Goal: Communication & Community: Answer question/provide support

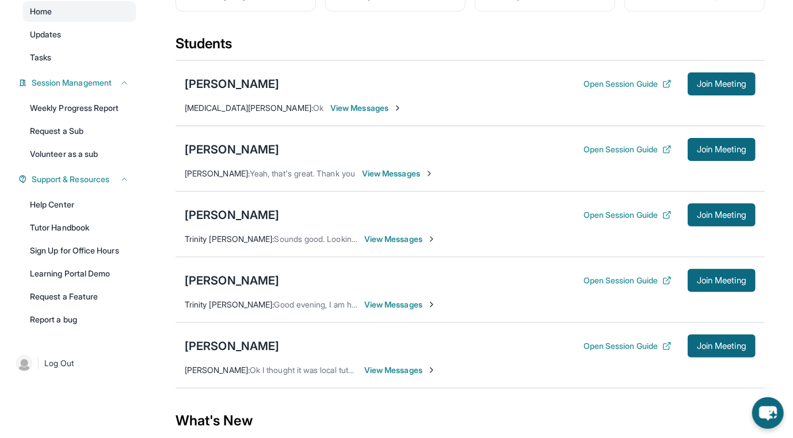
scroll to position [114, 0]
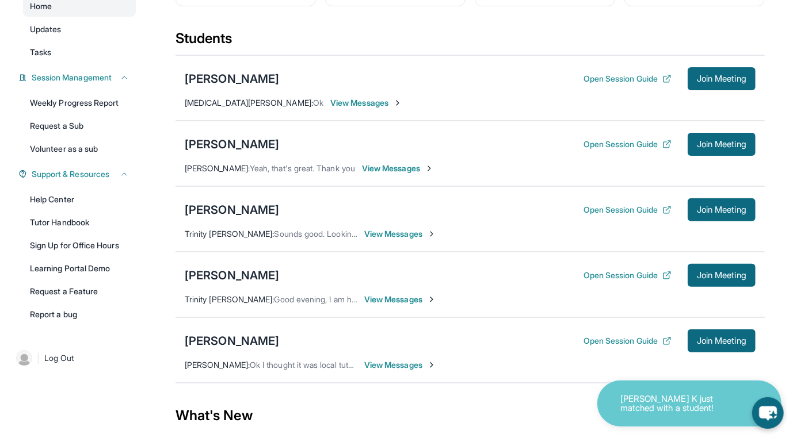
click at [381, 240] on span "View Messages" at bounding box center [400, 234] width 72 height 12
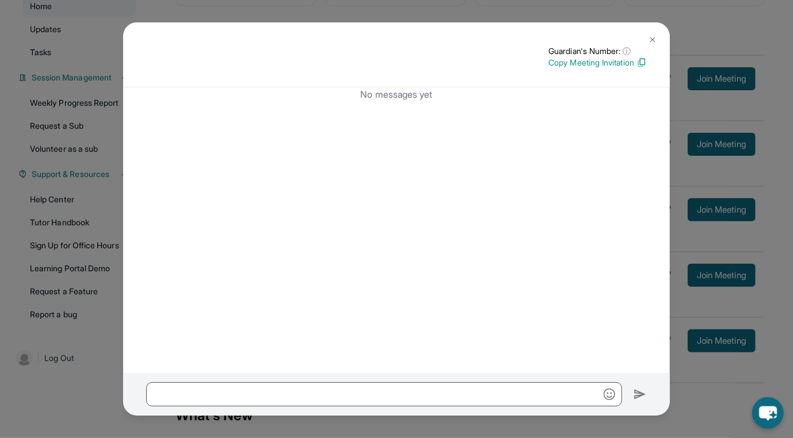
click at [654, 40] on img at bounding box center [652, 39] width 9 height 9
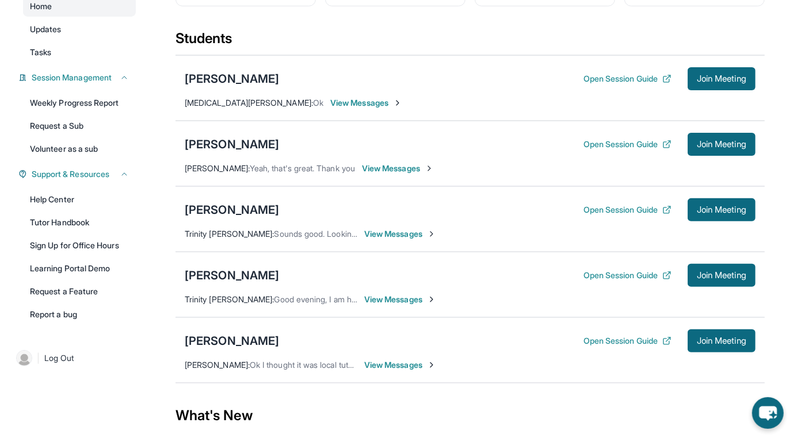
click at [407, 301] on span "View Messages" at bounding box center [400, 300] width 72 height 12
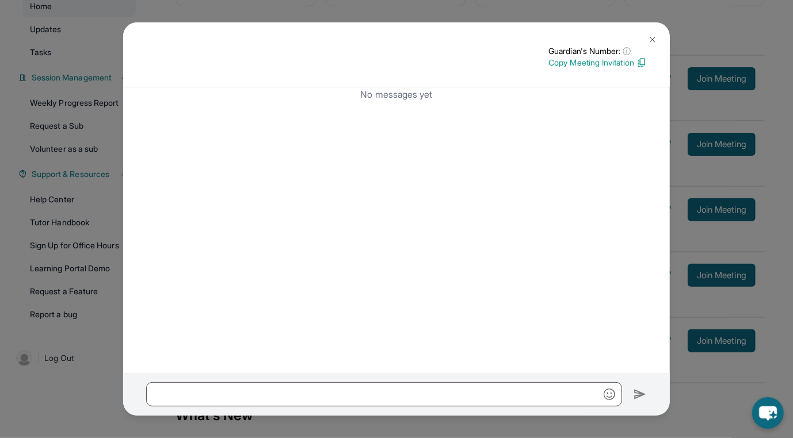
click at [582, 66] on p "Copy Meeting Invitation" at bounding box center [597, 63] width 98 height 12
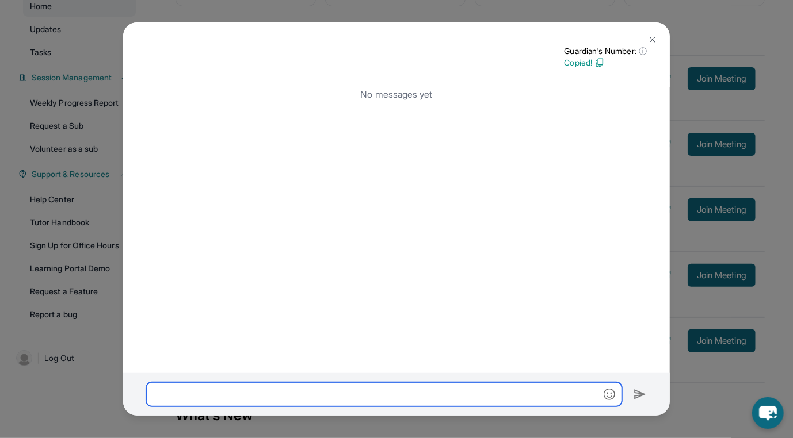
click at [292, 395] on input "text" at bounding box center [384, 395] width 476 height 24
paste input "**********"
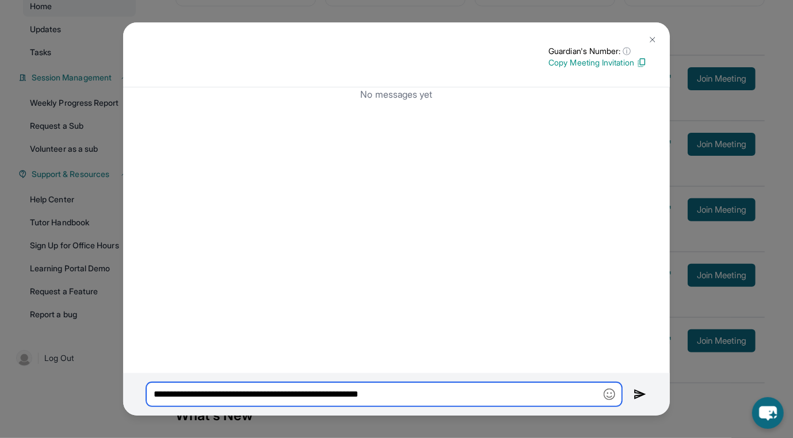
type input "**********"
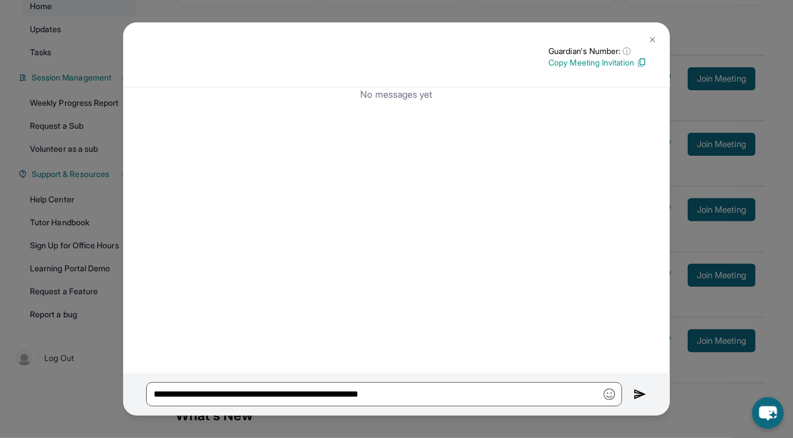
click at [637, 390] on img at bounding box center [639, 395] width 13 height 14
click at [654, 44] on img at bounding box center [652, 39] width 9 height 9
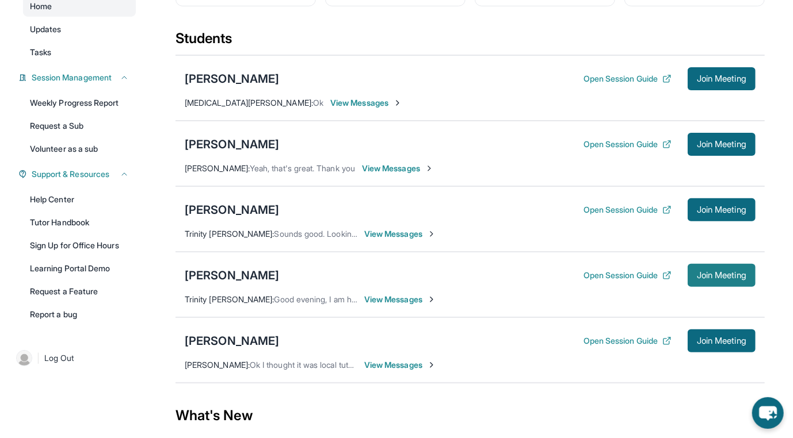
click at [687, 276] on button "Join Meeting" at bounding box center [721, 275] width 68 height 23
click at [263, 282] on div "Vianney Gonzalez" at bounding box center [232, 275] width 94 height 16
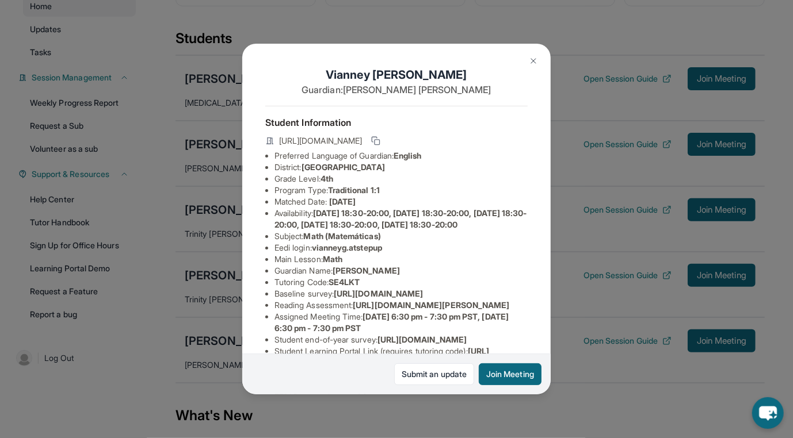
scroll to position [196, 0]
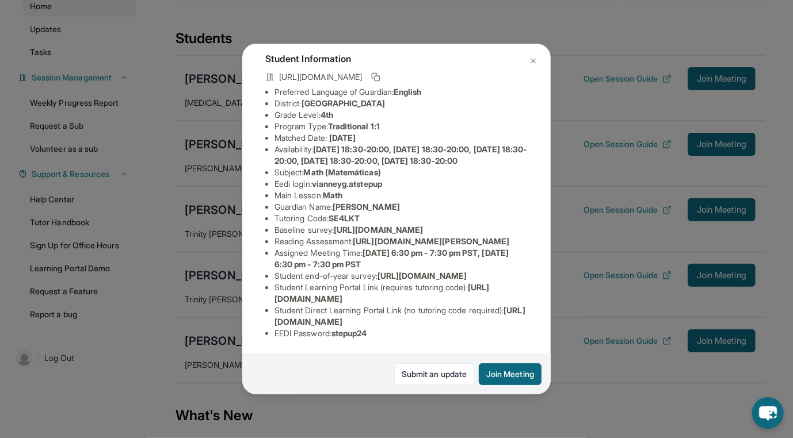
click at [533, 61] on img at bounding box center [533, 60] width 9 height 9
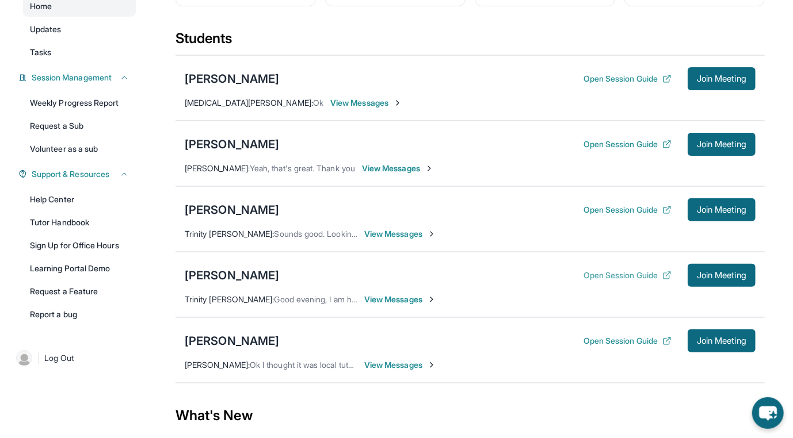
click at [622, 281] on button "Open Session Guide" at bounding box center [627, 276] width 88 height 12
click at [407, 305] on span "View Messages" at bounding box center [400, 300] width 72 height 12
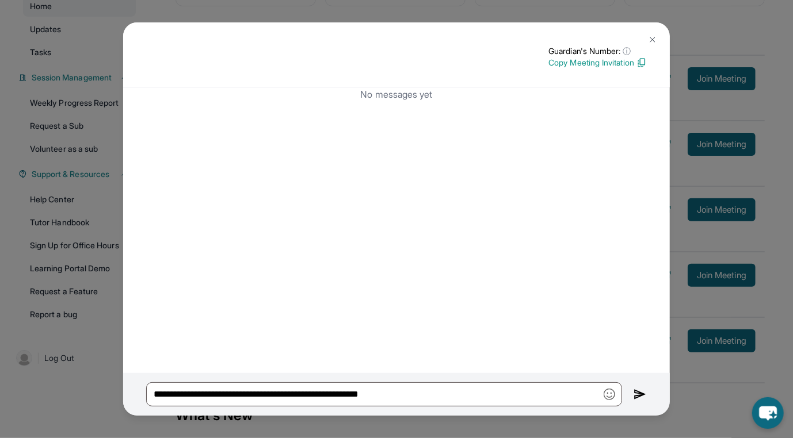
click at [591, 63] on p "Copy Meeting Invitation" at bounding box center [597, 63] width 98 height 12
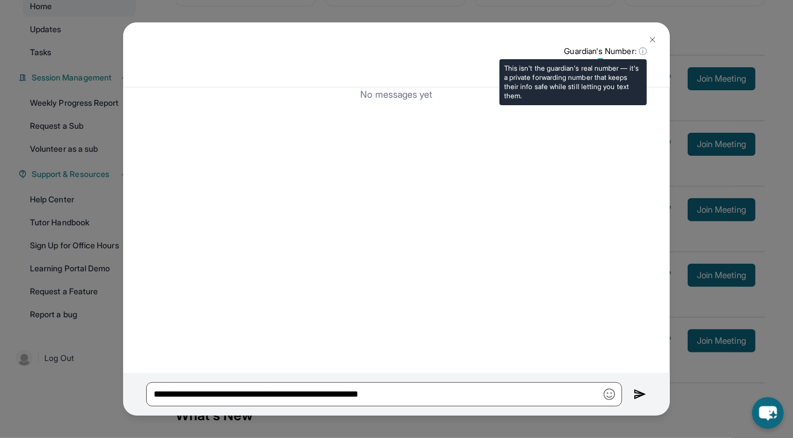
click at [644, 53] on span "ⓘ" at bounding box center [643, 51] width 8 height 12
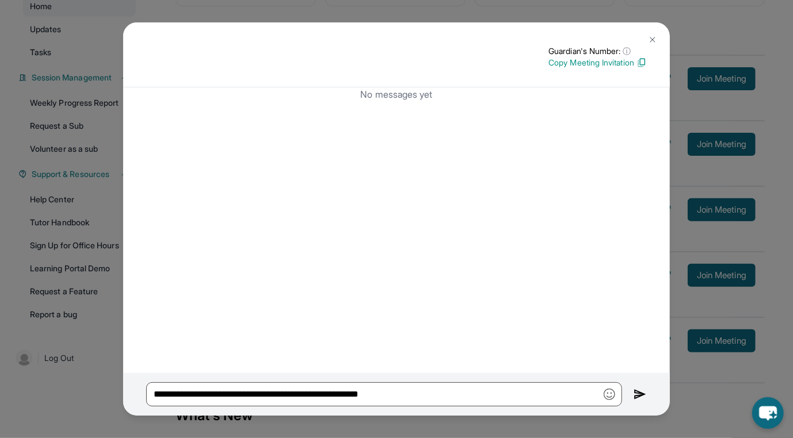
drag, startPoint x: 433, startPoint y: 410, endPoint x: 433, endPoint y: 389, distance: 20.7
click at [433, 408] on div "**********" at bounding box center [396, 394] width 546 height 43
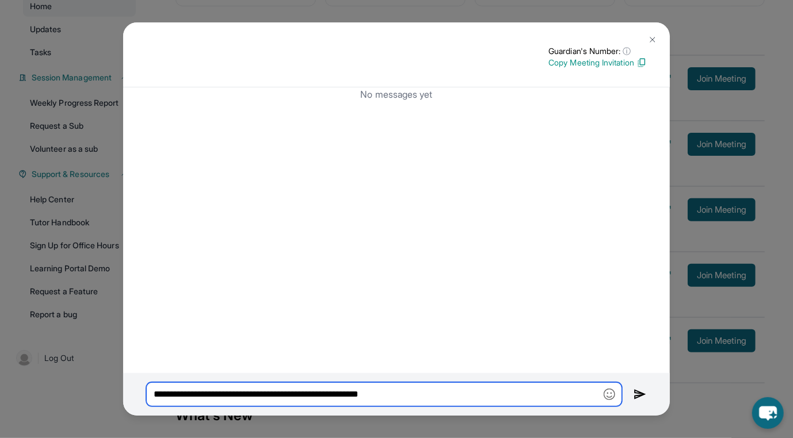
click at [433, 383] on input "**********" at bounding box center [384, 395] width 476 height 24
click at [431, 393] on input "**********" at bounding box center [384, 395] width 476 height 24
drag, startPoint x: 425, startPoint y: 394, endPoint x: 91, endPoint y: 396, distance: 333.7
click at [91, 396] on div "**********" at bounding box center [396, 219] width 793 height 438
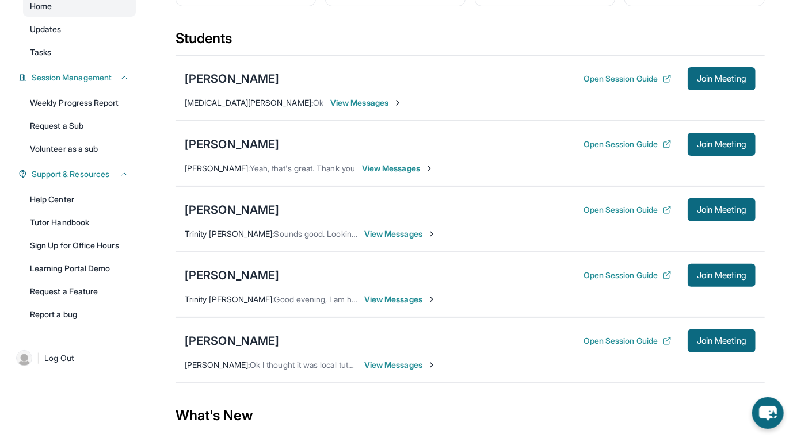
drag, startPoint x: 408, startPoint y: 322, endPoint x: 410, endPoint y: 306, distance: 16.1
click at [409, 318] on div "Vianney Gonzalez Open Session Guide Join Meeting Trinity Henry-Jack : Good even…" at bounding box center [469, 285] width 589 height 66
click at [410, 304] on span "View Messages" at bounding box center [400, 300] width 72 height 12
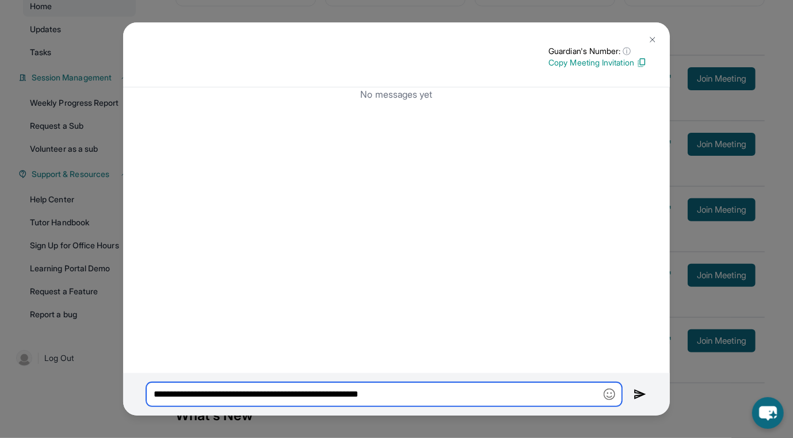
drag, startPoint x: 445, startPoint y: 392, endPoint x: 3, endPoint y: 351, distance: 444.2
click at [3, 351] on div "**********" at bounding box center [396, 219] width 793 height 438
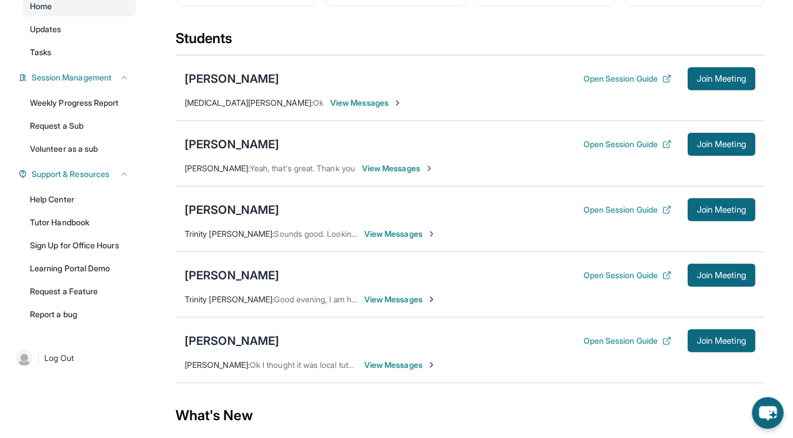
click at [396, 305] on span "View Messages" at bounding box center [400, 300] width 72 height 12
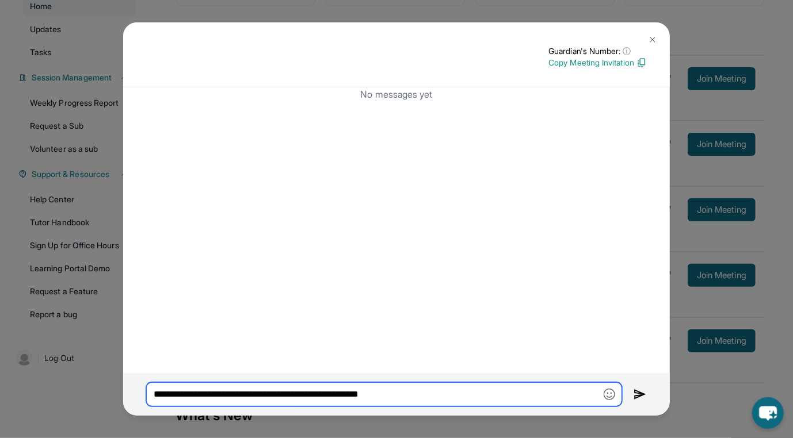
drag, startPoint x: 418, startPoint y: 385, endPoint x: 64, endPoint y: 349, distance: 355.1
click at [64, 351] on div "**********" at bounding box center [396, 219] width 793 height 438
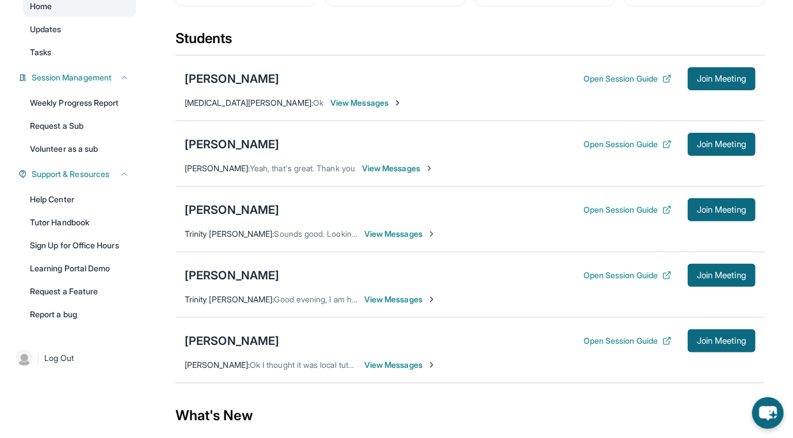
click at [388, 313] on div "Vianney Gonzalez Open Session Guide Join Meeting Trinity Henry-Jack : Good even…" at bounding box center [469, 285] width 589 height 66
click at [401, 304] on span "View Messages" at bounding box center [400, 300] width 72 height 12
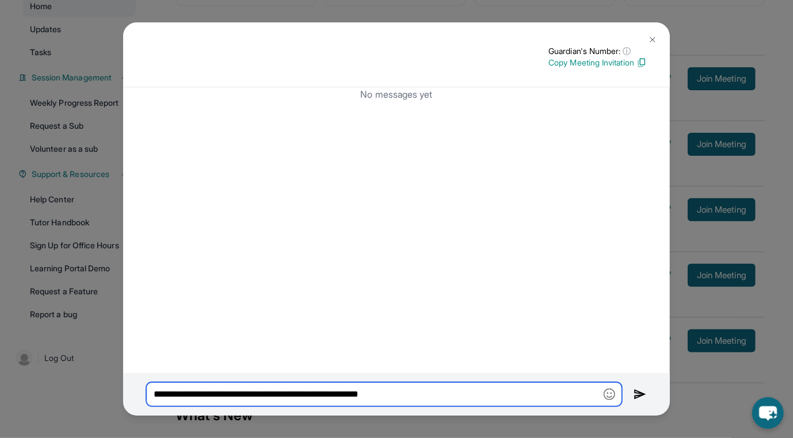
click at [442, 393] on input "**********" at bounding box center [384, 395] width 476 height 24
drag, startPoint x: 442, startPoint y: 393, endPoint x: 115, endPoint y: 371, distance: 327.5
click at [115, 371] on div "**********" at bounding box center [396, 219] width 793 height 438
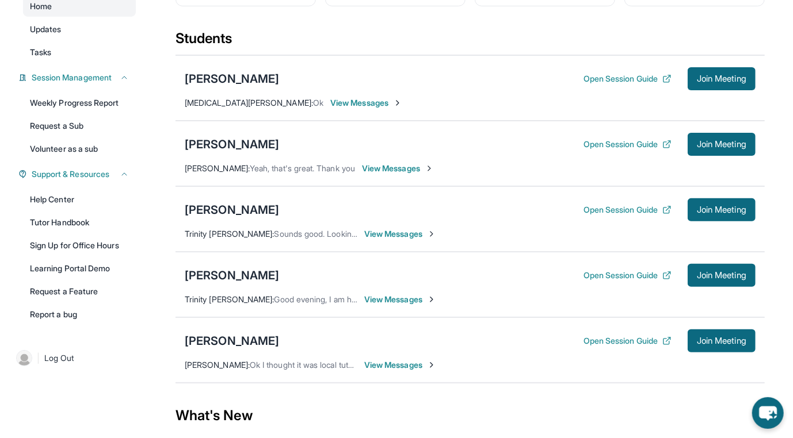
drag, startPoint x: 365, startPoint y: 290, endPoint x: 377, endPoint y: 301, distance: 16.7
click at [369, 295] on div "Vianney Gonzalez Open Session Guide Join Meeting Trinity Henry-Jack : Good even…" at bounding box center [469, 285] width 589 height 66
click at [377, 301] on span "View Messages" at bounding box center [400, 300] width 72 height 12
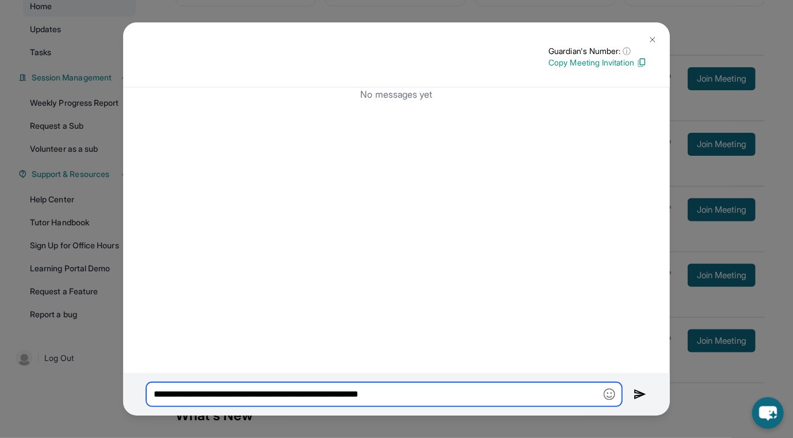
click at [326, 389] on input "**********" at bounding box center [384, 395] width 476 height 24
paste input "**********"
type input "**********"
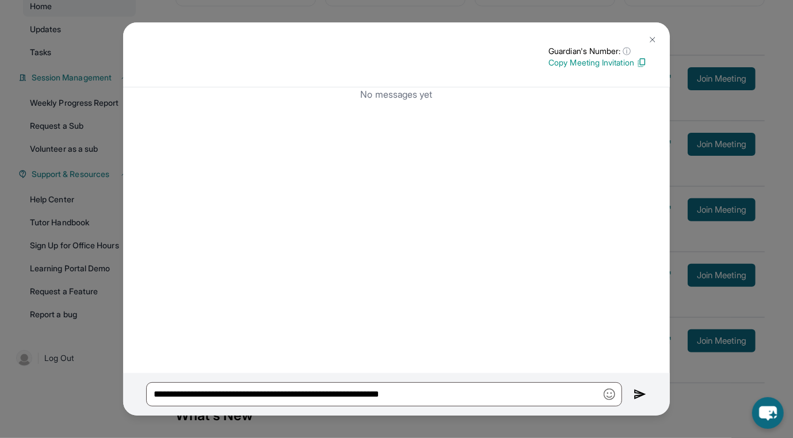
click at [645, 398] on img at bounding box center [639, 395] width 13 height 14
click at [640, 397] on img at bounding box center [639, 395] width 13 height 14
click at [649, 44] on img at bounding box center [652, 39] width 9 height 9
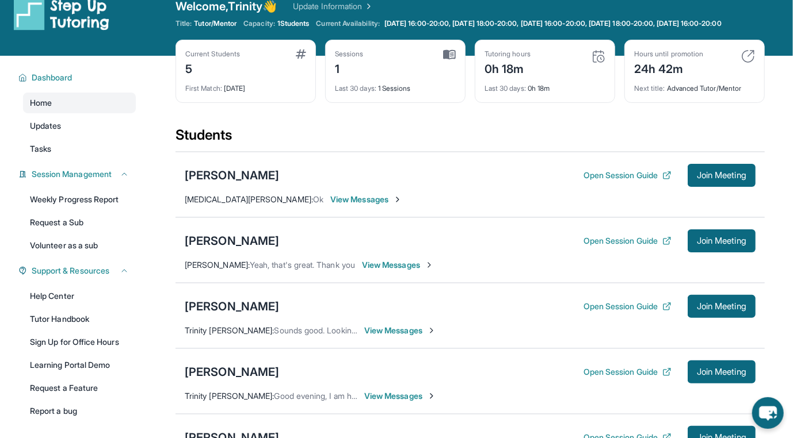
scroll to position [0, 0]
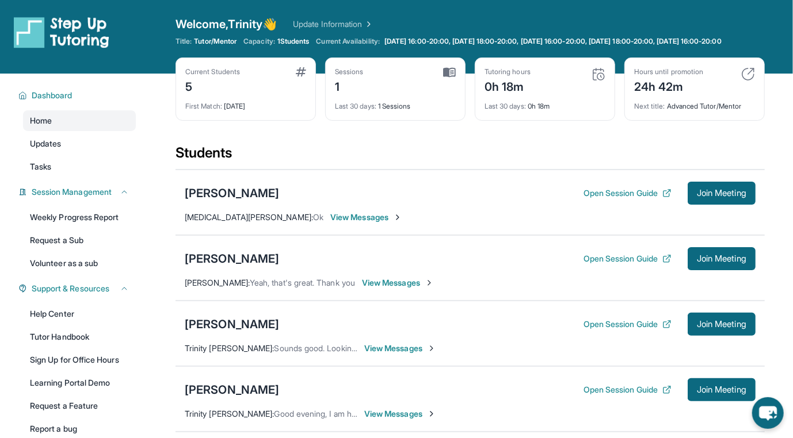
click at [553, 85] on div "Tutoring hours 0h 18m" at bounding box center [544, 81] width 121 height 28
click at [521, 75] on div "Tutoring hours 0h 18m Last 30 days : 0h 18m" at bounding box center [545, 89] width 140 height 63
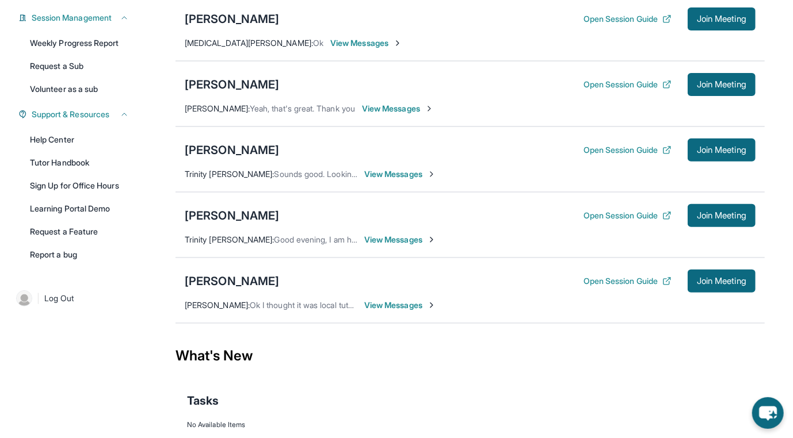
scroll to position [163, 0]
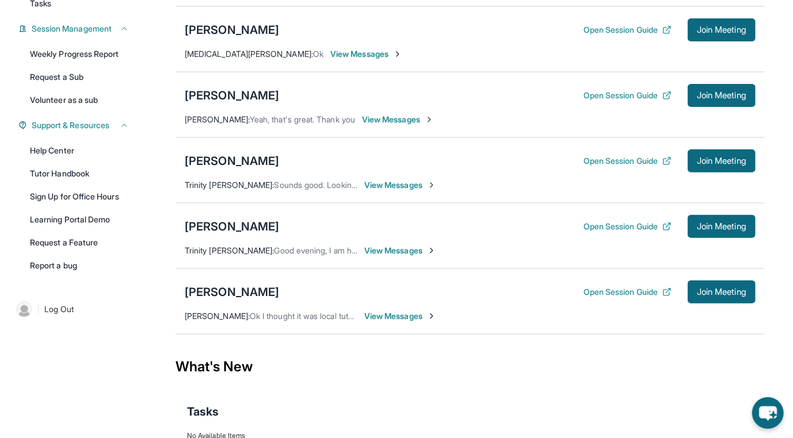
click at [330, 60] on span "View Messages" at bounding box center [366, 54] width 72 height 12
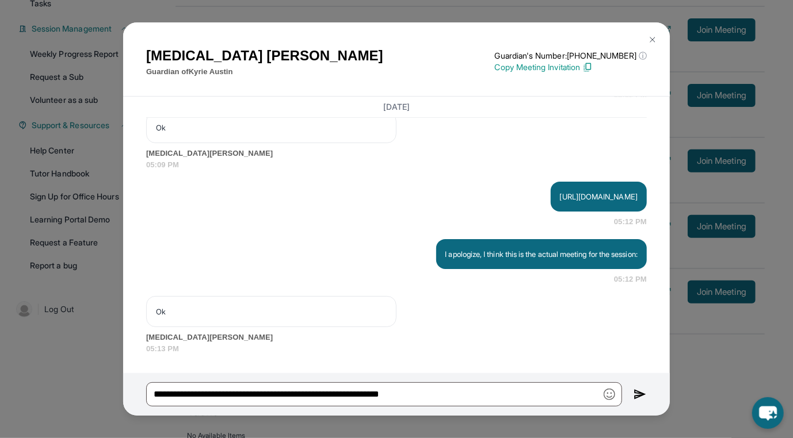
scroll to position [1633, 0]
click at [656, 36] on img at bounding box center [652, 39] width 9 height 9
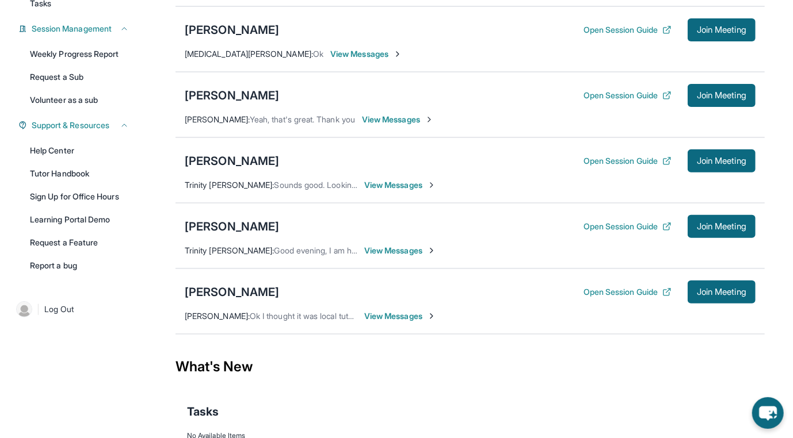
click at [403, 125] on span "View Messages" at bounding box center [398, 120] width 72 height 12
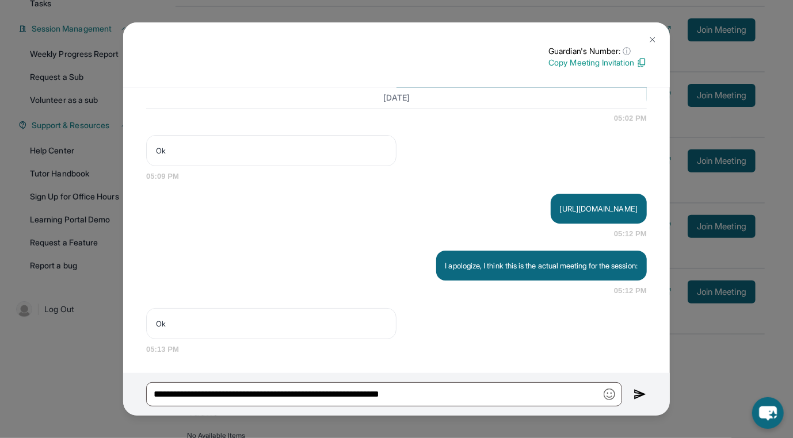
scroll to position [1568, 0]
click at [653, 38] on img at bounding box center [652, 39] width 9 height 9
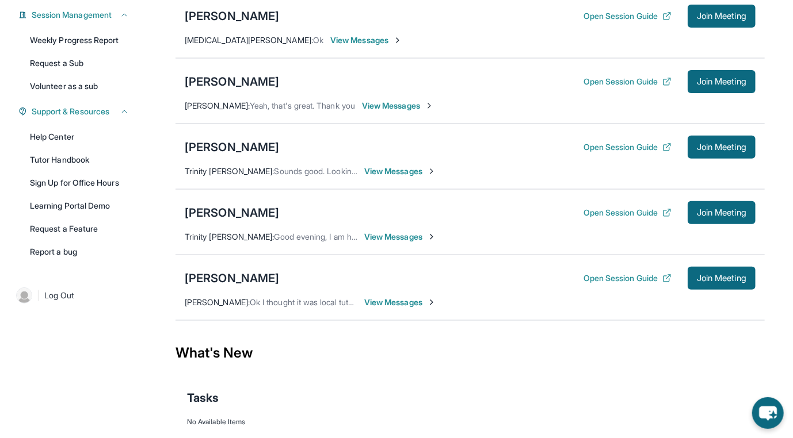
scroll to position [163, 0]
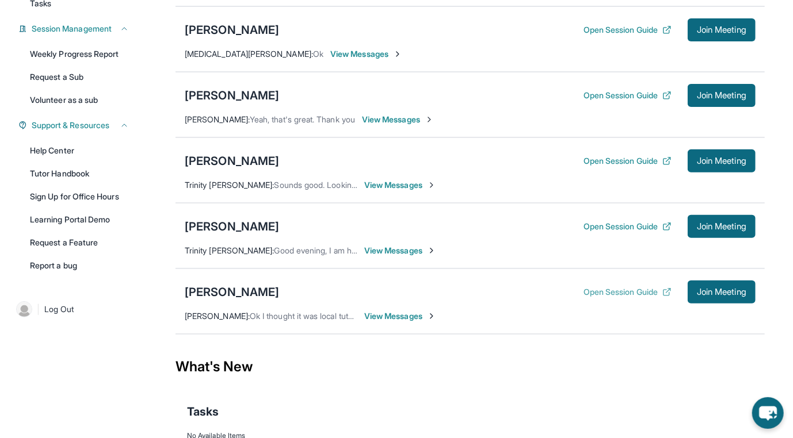
click at [634, 298] on button "Open Session Guide" at bounding box center [627, 292] width 88 height 12
click at [387, 257] on span "View Messages" at bounding box center [400, 251] width 72 height 12
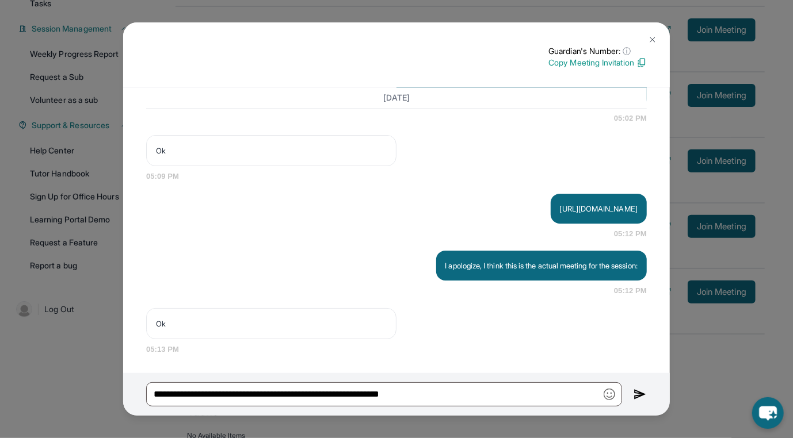
scroll to position [1568, 0]
click at [616, 68] on p "Copy Meeting Invitation" at bounding box center [597, 63] width 98 height 12
click at [652, 39] on img at bounding box center [652, 39] width 9 height 9
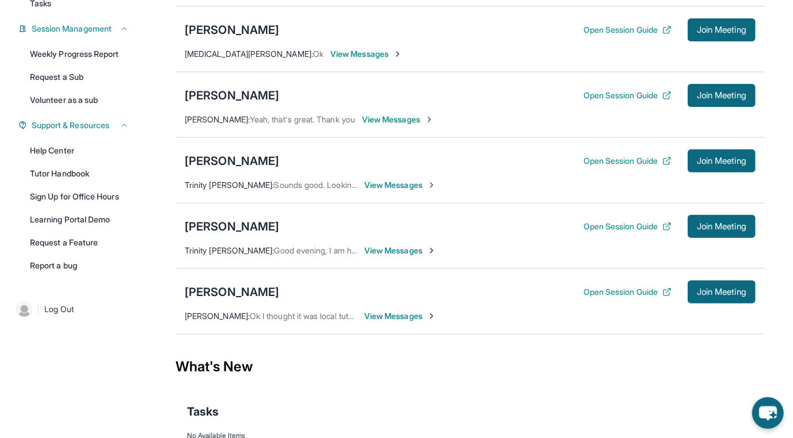
click at [405, 255] on span "View Messages" at bounding box center [400, 251] width 72 height 12
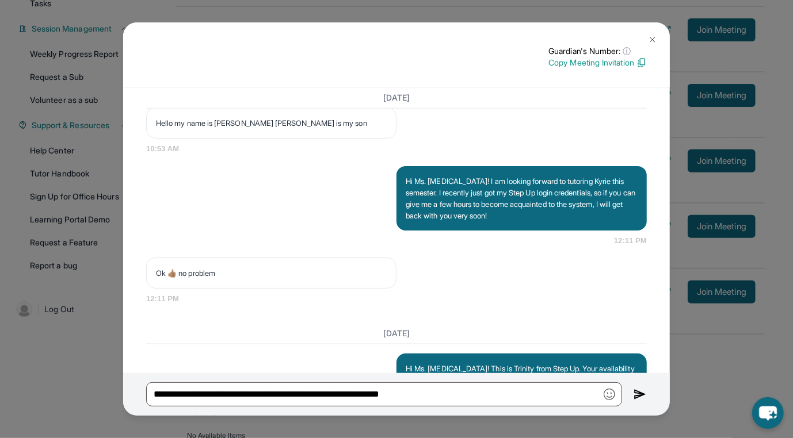
scroll to position [1165, 0]
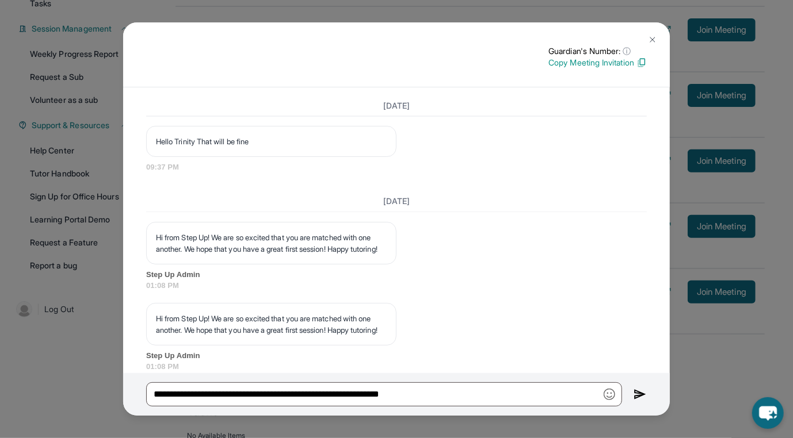
click at [655, 37] on img at bounding box center [652, 39] width 9 height 9
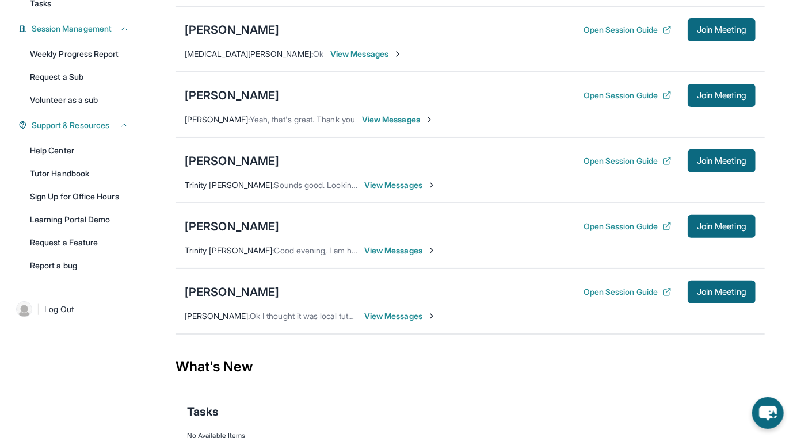
click at [403, 189] on span "View Messages" at bounding box center [400, 185] width 72 height 12
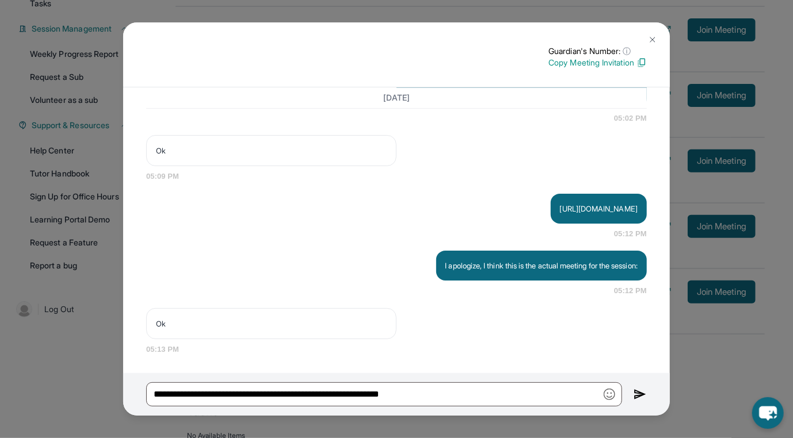
scroll to position [1568, 0]
click at [648, 43] on img at bounding box center [652, 39] width 9 height 9
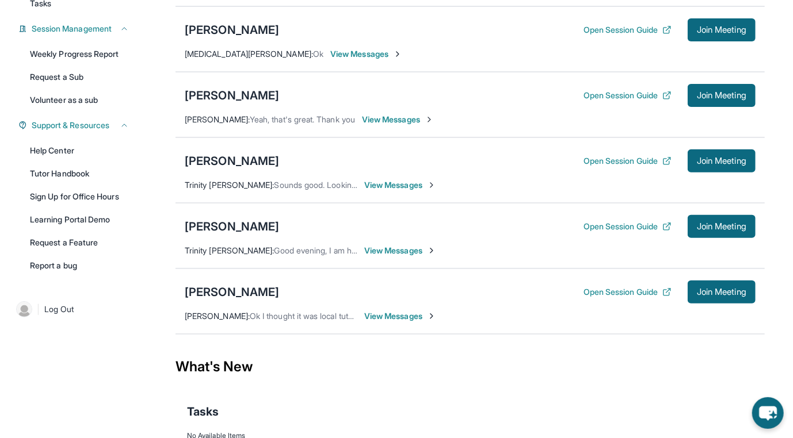
click at [410, 256] on span "View Messages" at bounding box center [400, 251] width 72 height 12
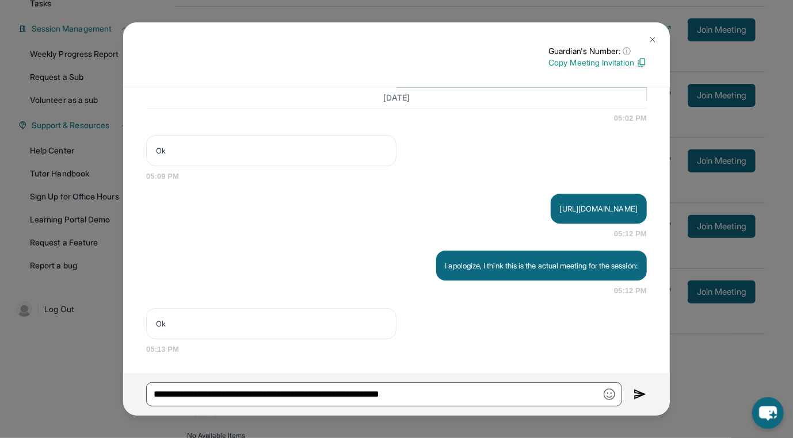
click at [659, 39] on button at bounding box center [652, 39] width 23 height 23
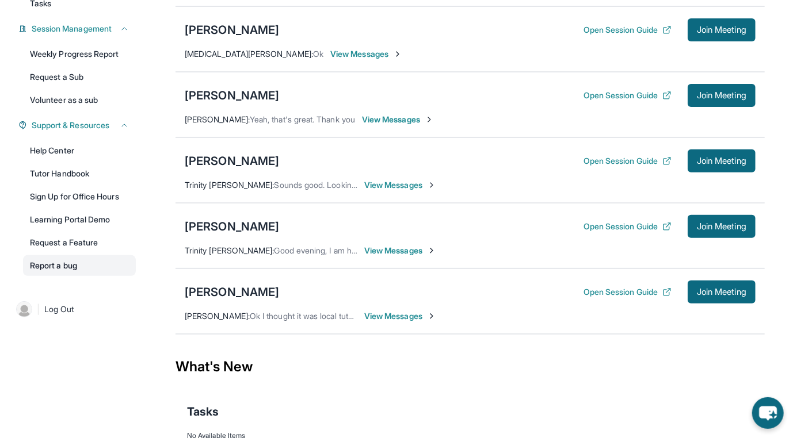
click at [68, 272] on link "Report a bug" at bounding box center [79, 265] width 113 height 21
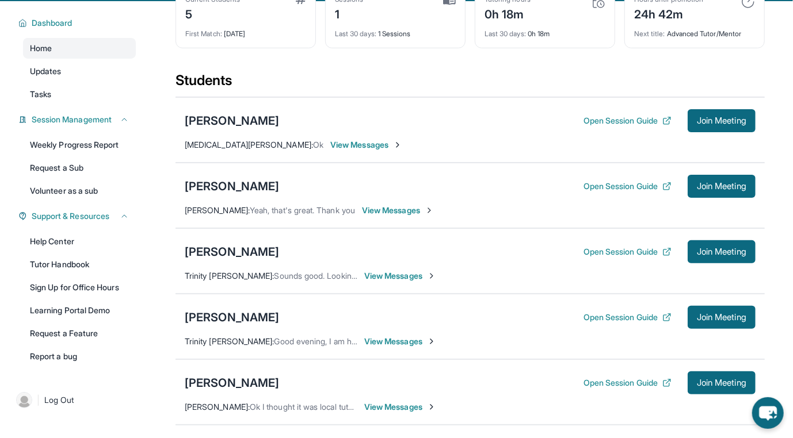
scroll to position [114, 0]
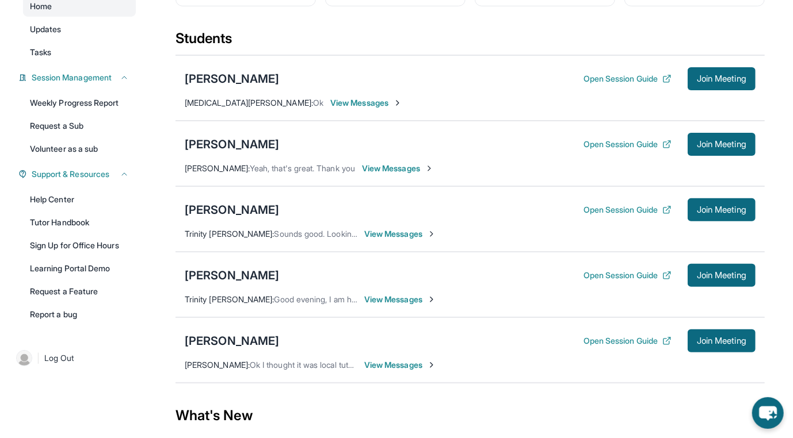
click at [393, 379] on div "LaZai Johnson Open Session Guide Join Meeting Lisa Johnson : Ok I thought it wa…" at bounding box center [469, 351] width 589 height 66
click at [392, 371] on span "View Messages" at bounding box center [400, 366] width 72 height 12
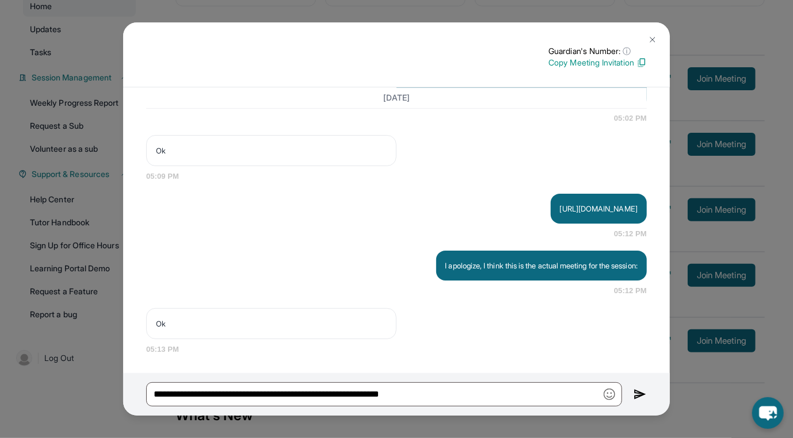
scroll to position [1568, 0]
click at [653, 46] on button at bounding box center [652, 39] width 23 height 23
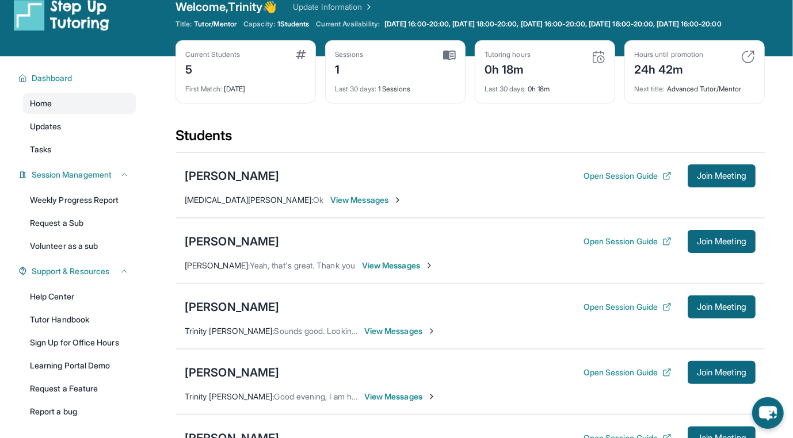
scroll to position [0, 0]
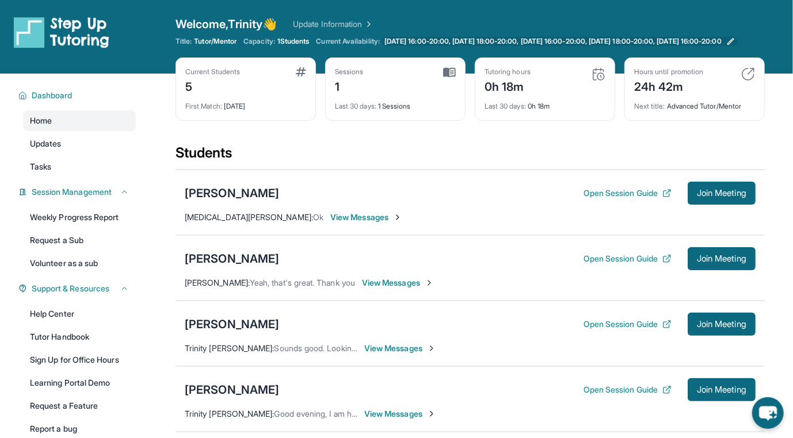
click at [438, 43] on span "[DATE] 16:00-20:00, [DATE] 18:00-20:00, [DATE] 16:00-20:00, [DATE] 18:00-20:00,…" at bounding box center [552, 41] width 337 height 9
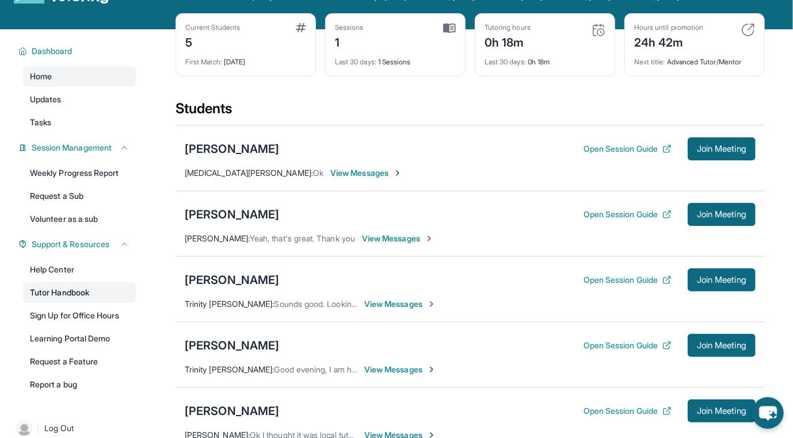
scroll to position [58, 0]
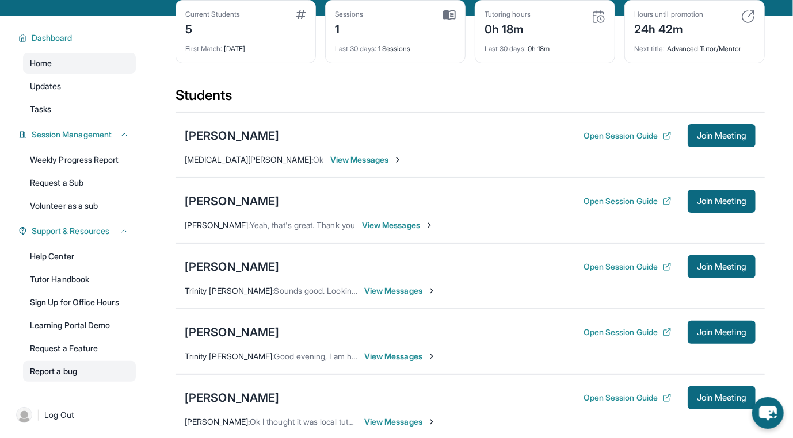
click at [83, 376] on link "Report a bug" at bounding box center [79, 371] width 113 height 21
click at [383, 291] on div "Raphael Baniqued Open Session Guide Join Meeting Trinity Henry-Jack : Sounds go…" at bounding box center [469, 276] width 589 height 66
click at [385, 293] on span "View Messages" at bounding box center [400, 291] width 72 height 12
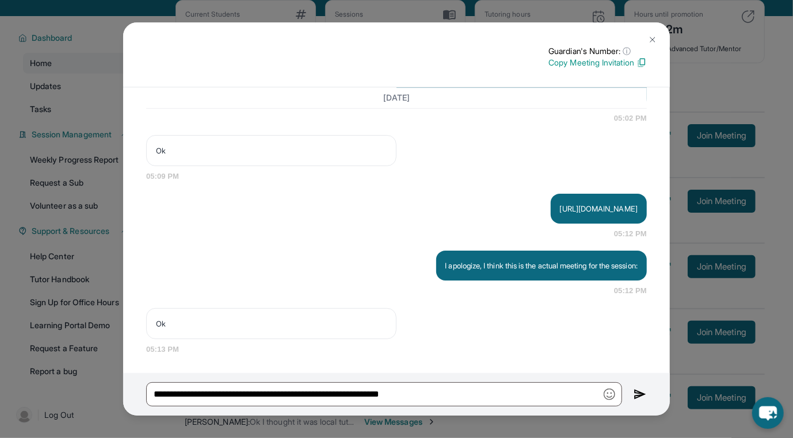
scroll to position [1568, 0]
